Goal: Task Accomplishment & Management: Manage account settings

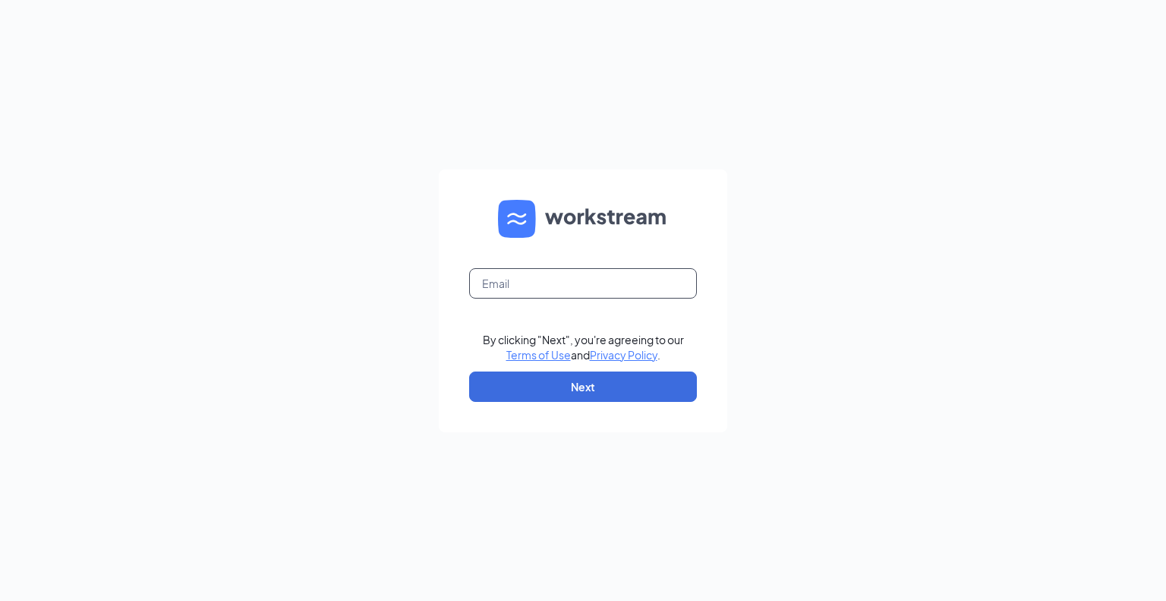
click at [532, 274] on input "text" at bounding box center [583, 283] width 228 height 30
type input "[EMAIL_ADDRESS][DOMAIN_NAME]"
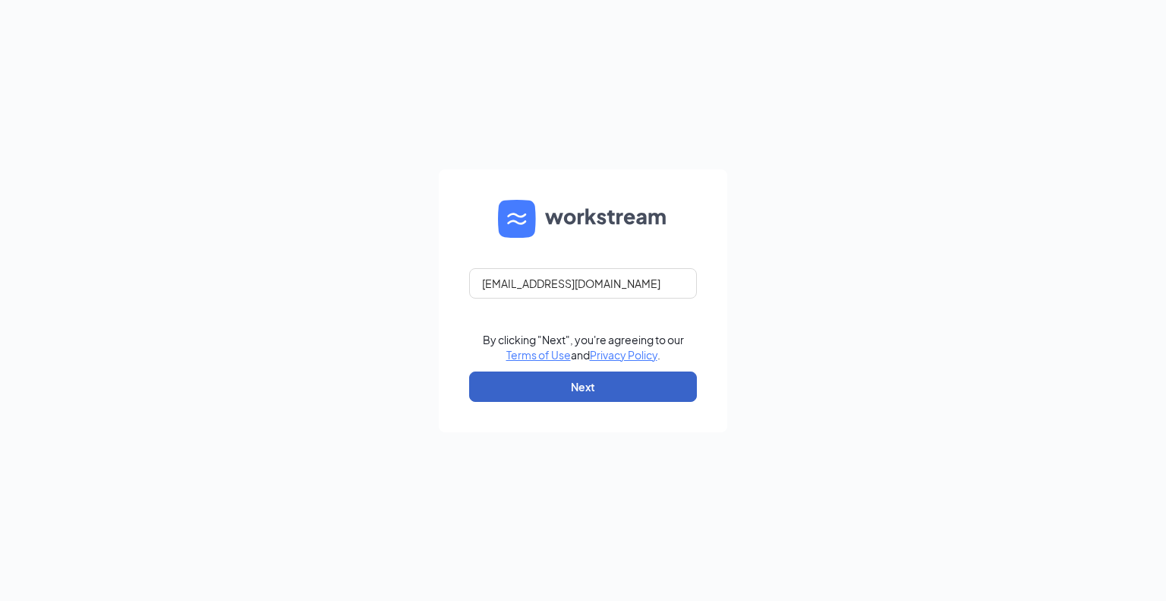
click at [594, 395] on button "Next" at bounding box center [583, 386] width 228 height 30
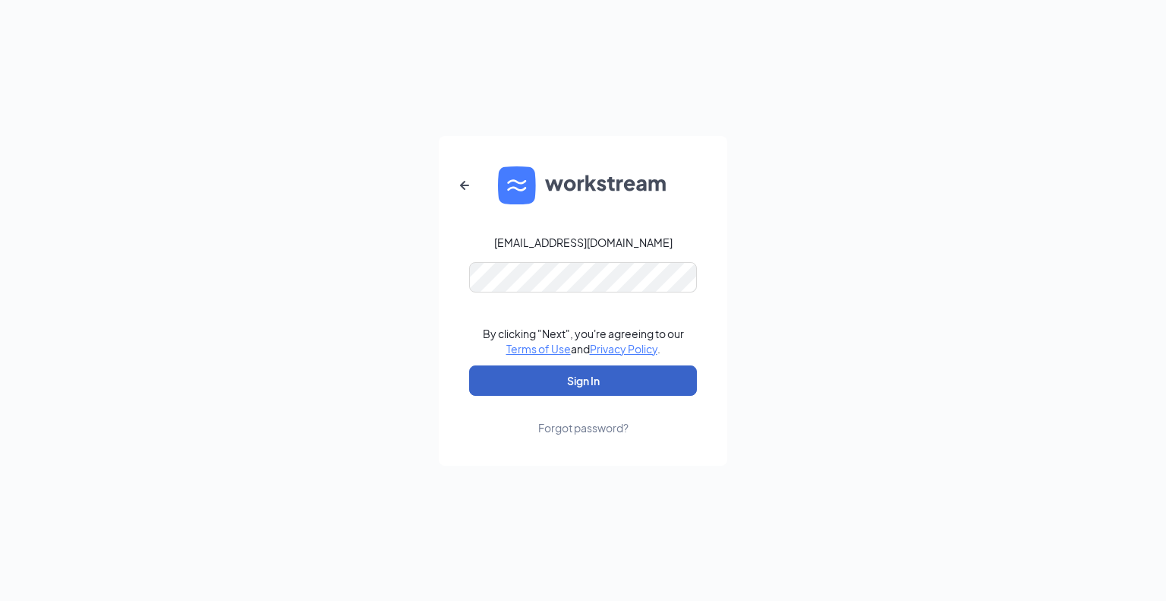
click at [568, 381] on button "Sign In" at bounding box center [583, 380] width 228 height 30
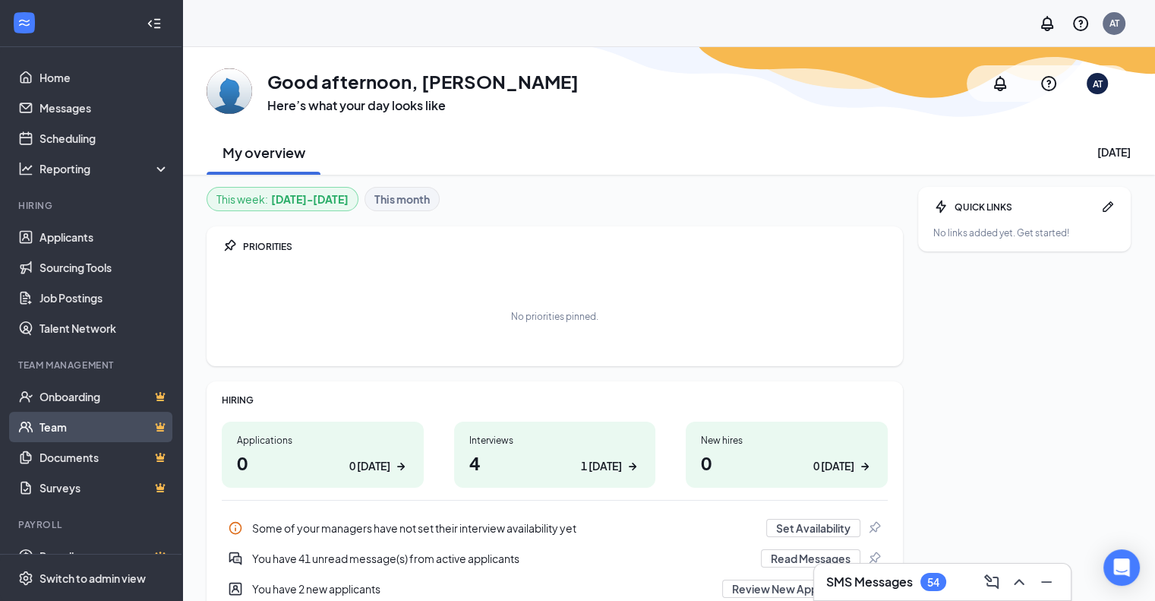
click at [58, 424] on link "Team" at bounding box center [104, 427] width 130 height 30
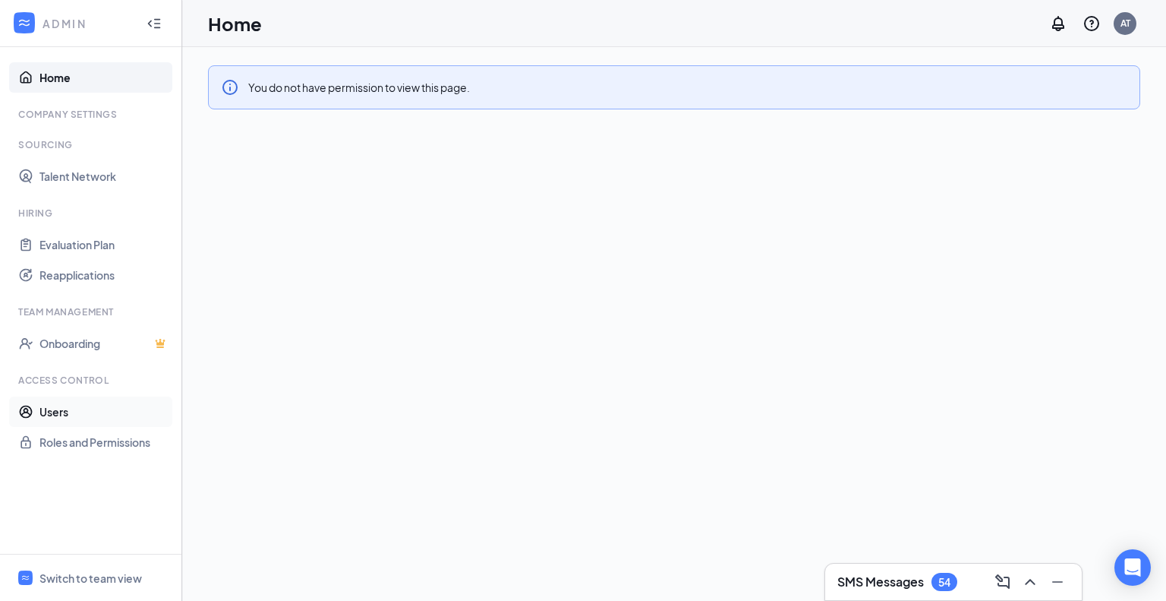
click at [61, 410] on link "Users" at bounding box center [104, 411] width 130 height 30
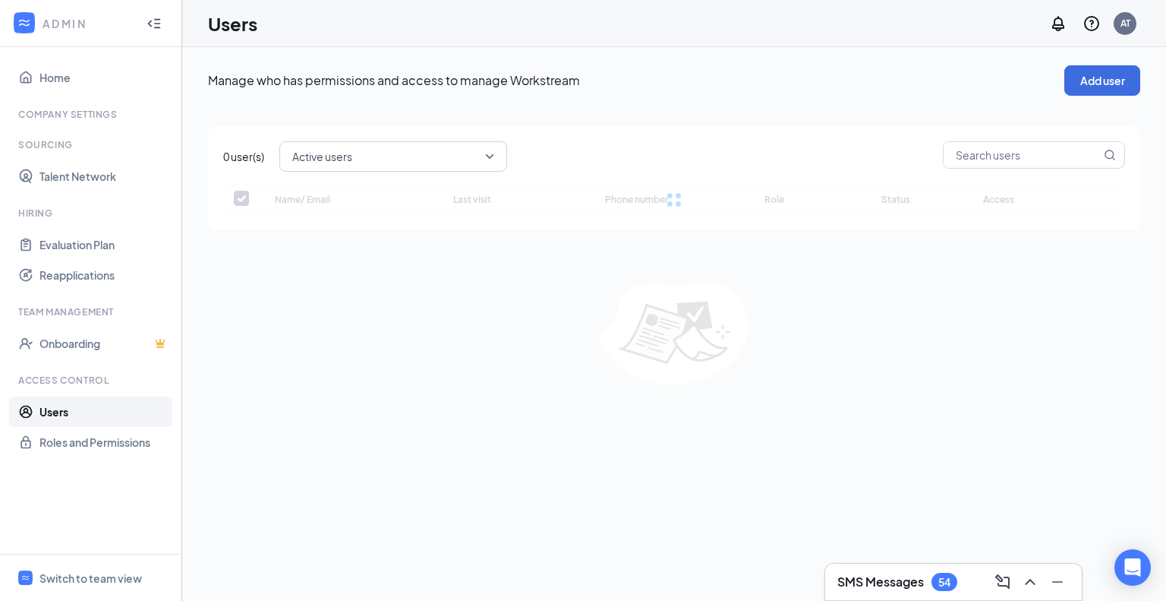
checkbox input "false"
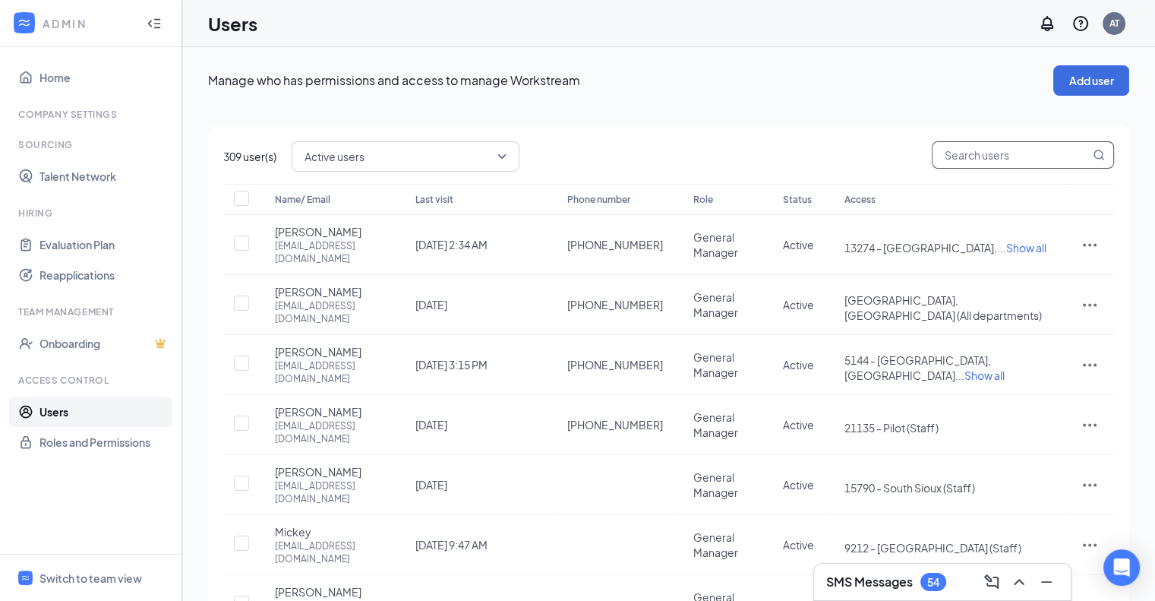
click at [976, 156] on input "text" at bounding box center [1010, 155] width 157 height 26
type input "mit"
checkbox input "true"
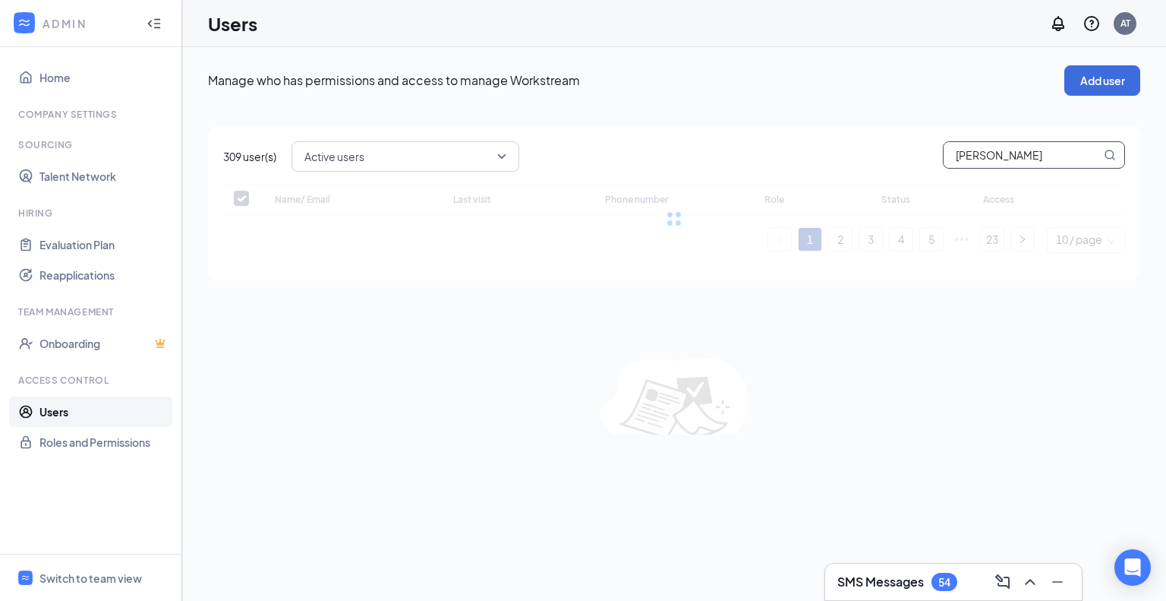
type input "mitche"
checkbox input "false"
type input "mitchel"
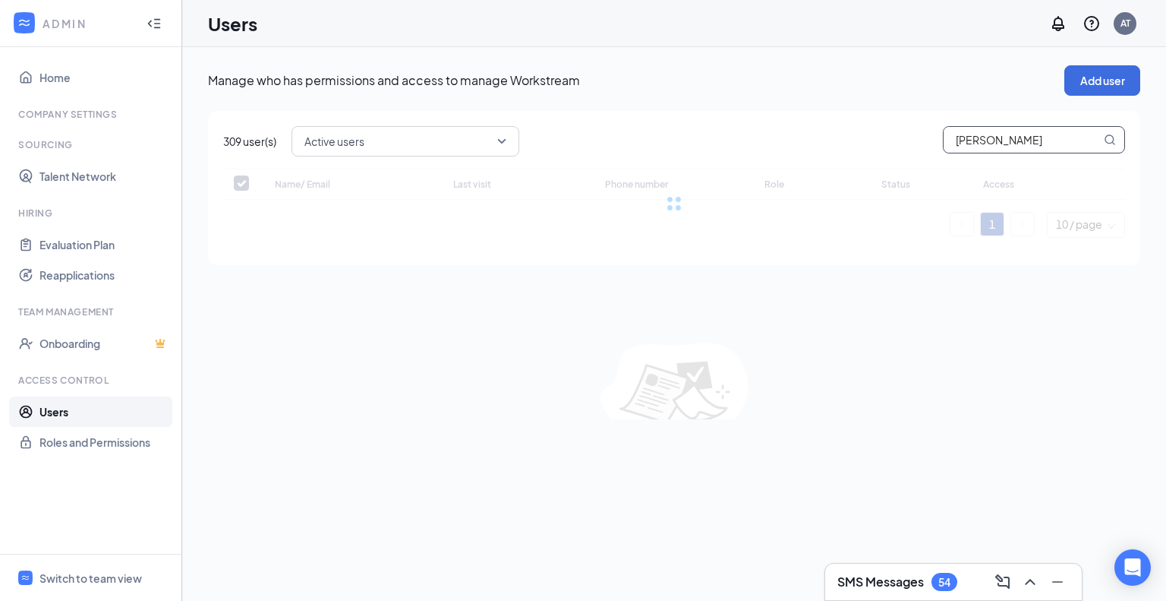
checkbox input "false"
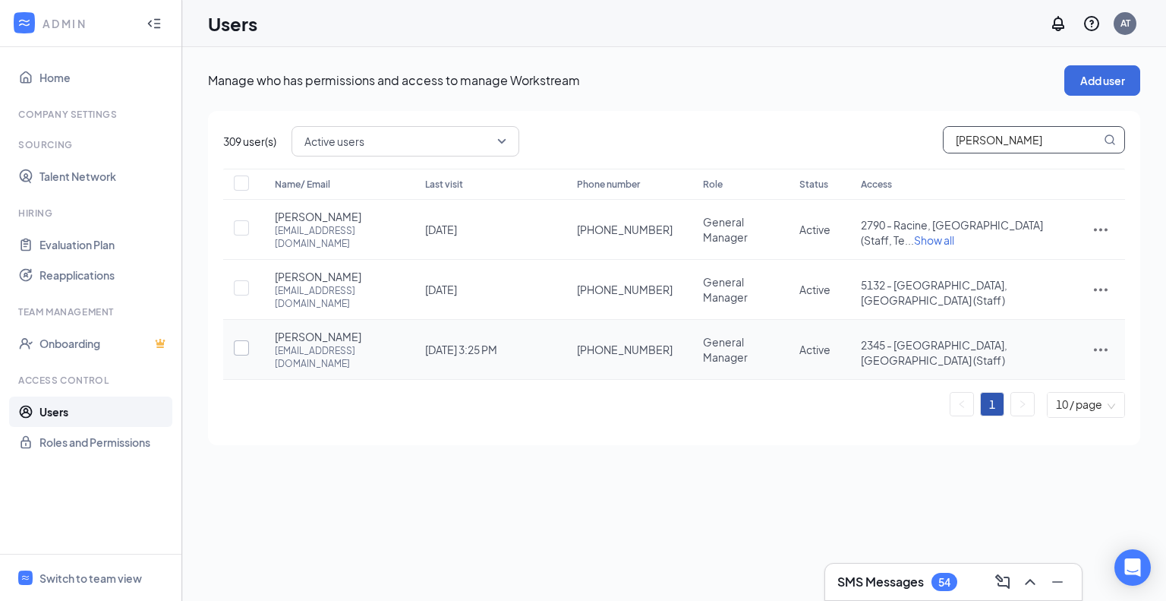
type input "mitchel"
click at [241, 340] on input "checkbox" at bounding box center [241, 347] width 15 height 15
checkbox input "true"
click at [1100, 340] on icon "ActionsIcon" at bounding box center [1101, 349] width 18 height 18
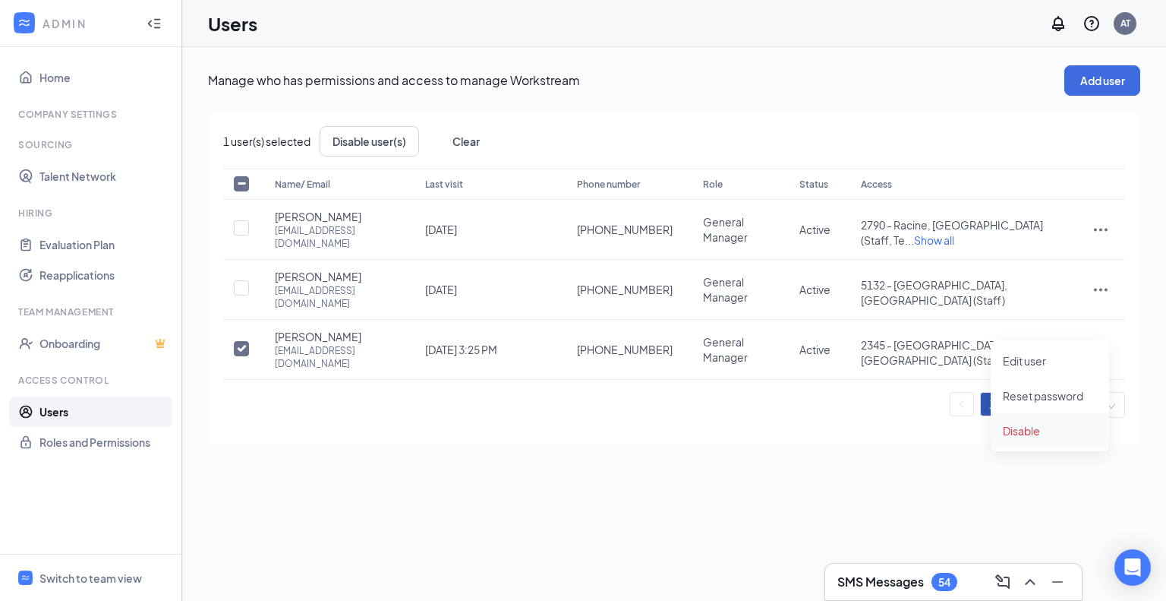
click at [1030, 431] on span "Disable" at bounding box center [1021, 431] width 37 height 14
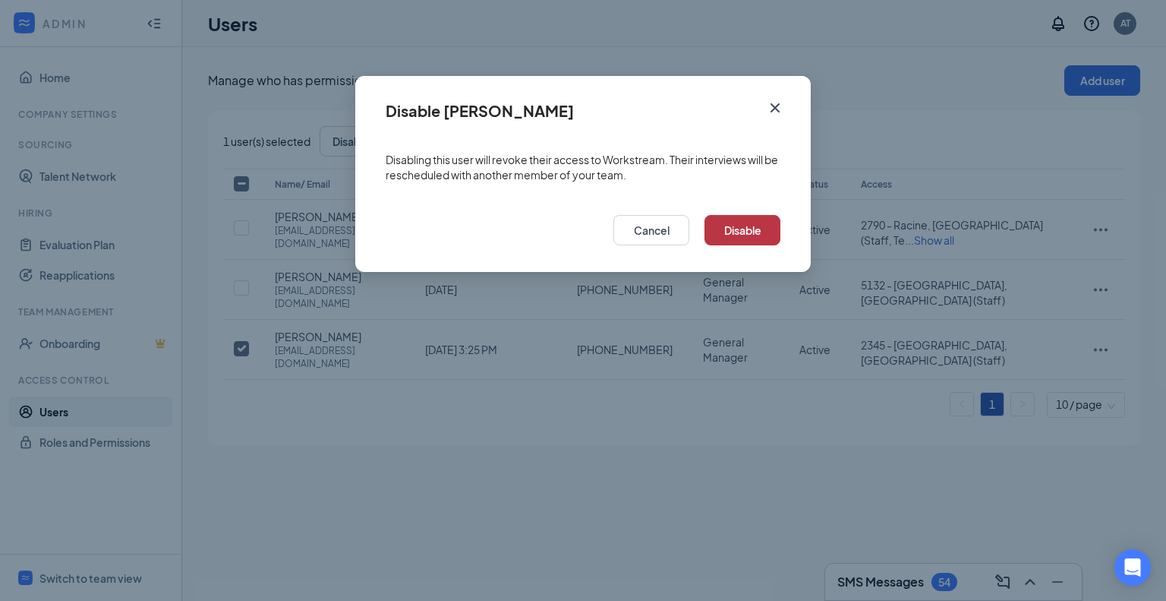
click at [740, 224] on button "Disable" at bounding box center [743, 230] width 76 height 30
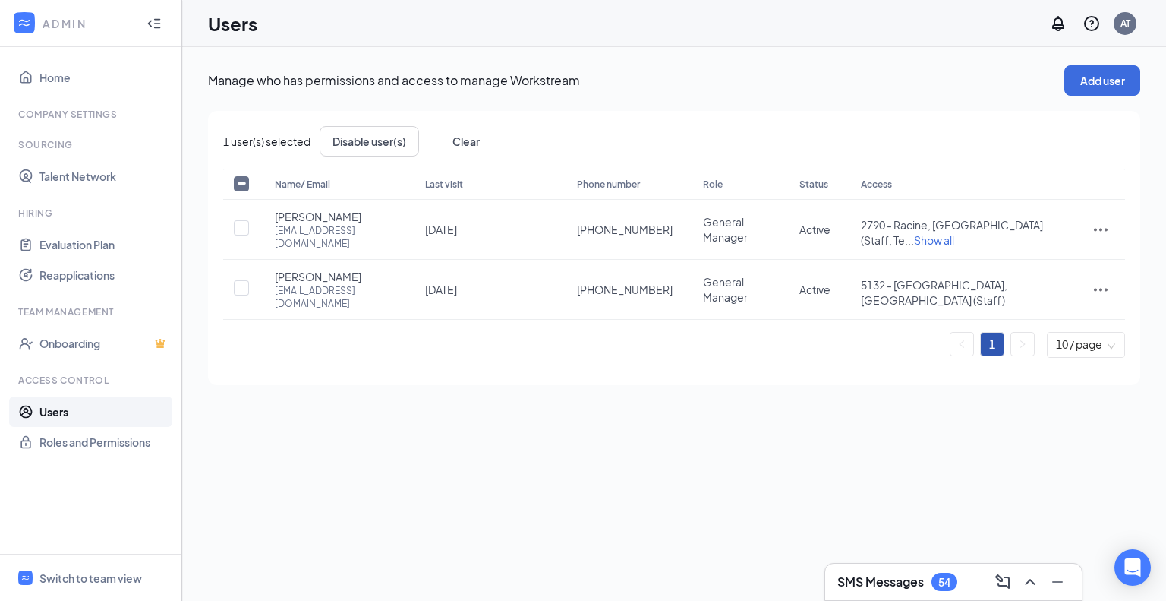
click at [488, 108] on div "Manage who has permissions and access to manage Workstream Add user 1 user(s) s…" at bounding box center [674, 225] width 932 height 320
